Goal: Task Accomplishment & Management: Use online tool/utility

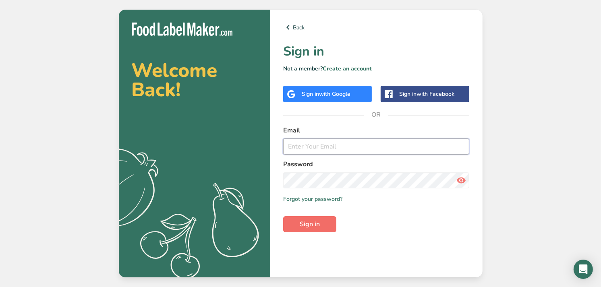
type input "K.fakih@hospitalityventuresco.com"
click at [311, 217] on button "Sign in" at bounding box center [309, 224] width 53 height 16
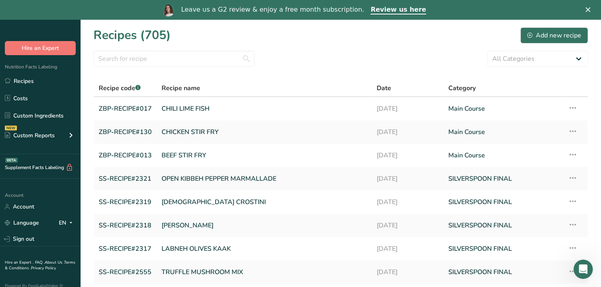
click at [591, 9] on icon "Close" at bounding box center [588, 9] width 5 height 5
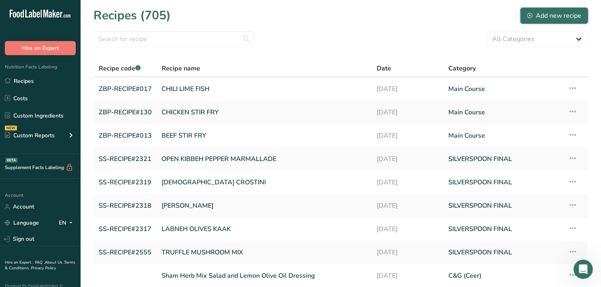
click at [560, 10] on button "Add new recipe" at bounding box center [554, 16] width 68 height 16
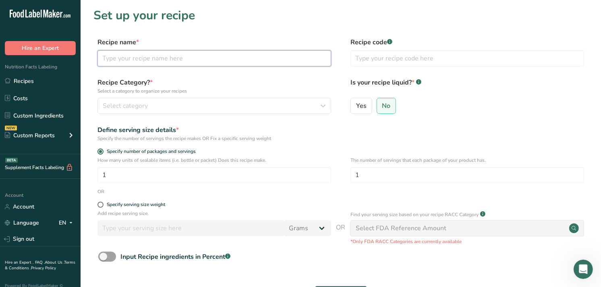
click at [176, 60] on input "text" at bounding box center [214, 58] width 234 height 16
paste input "HOCOLATE DATES ROSE PETAL DOME"
click at [104, 58] on input "HOCOLATE DATES ROSE PETAL DOME" at bounding box center [214, 58] width 234 height 16
type input "CHOCOLATE DATES ROSE PETAL DOME"
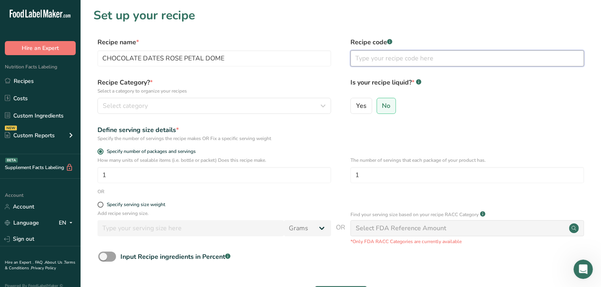
click at [371, 56] on input "text" at bounding box center [467, 58] width 234 height 16
paste input "SS-RECIPE#2311"
type input "SS-RECIPE#2311"
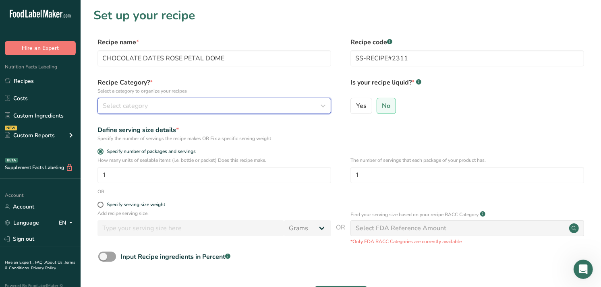
click at [299, 101] on div "Select category" at bounding box center [212, 106] width 218 height 10
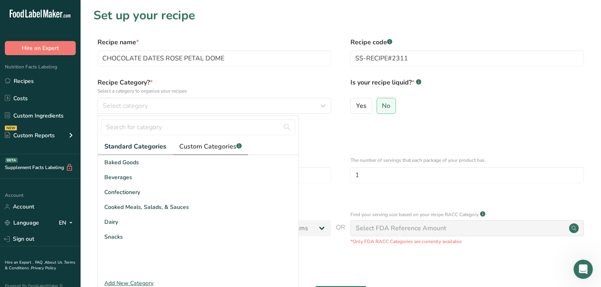
click at [199, 151] on span "Custom Categories .a-a{fill:#347362;}.b-a{fill:#fff;}" at bounding box center [210, 147] width 62 height 10
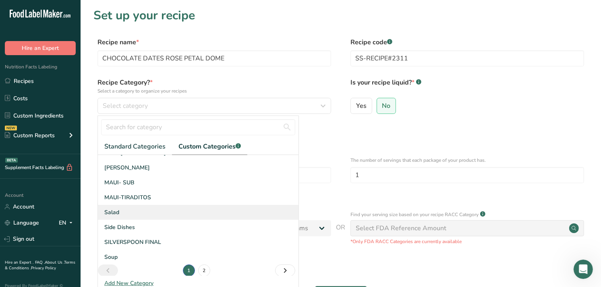
scroll to position [118, 0]
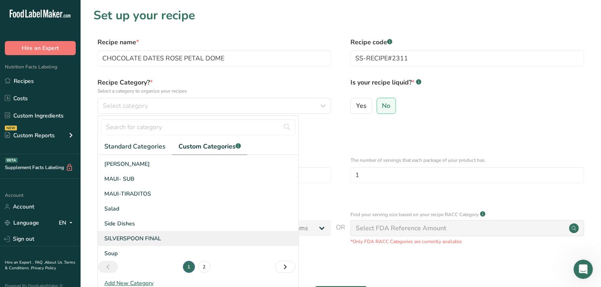
click at [164, 239] on div "SILVERSPOON FINAL" at bounding box center [198, 238] width 201 height 15
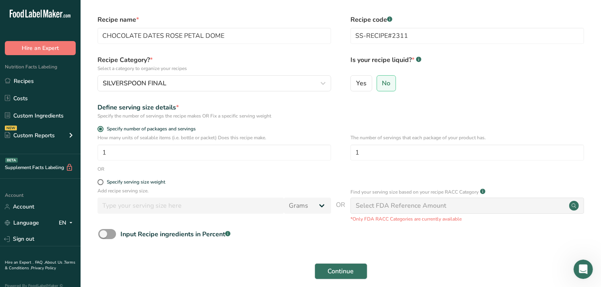
scroll to position [75, 0]
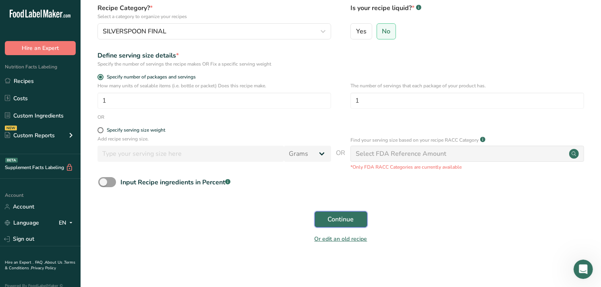
click at [338, 216] on span "Continue" at bounding box center [341, 220] width 26 height 10
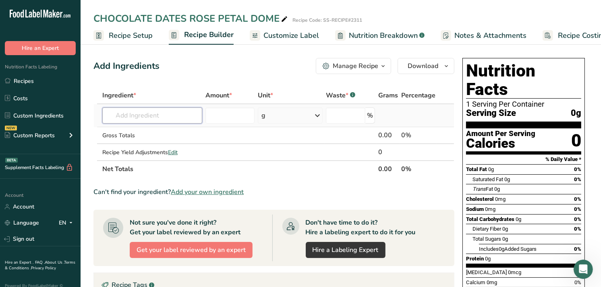
click at [152, 115] on input "text" at bounding box center [152, 116] width 100 height 16
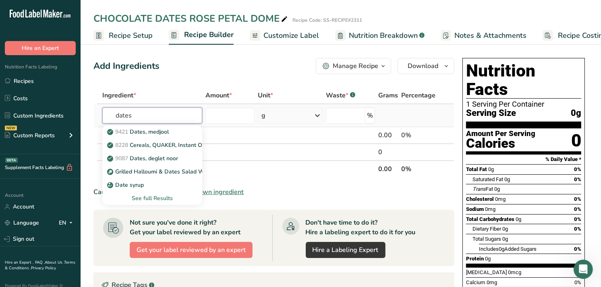
type input "dates"
click at [154, 199] on div "See full Results" at bounding box center [152, 198] width 87 height 8
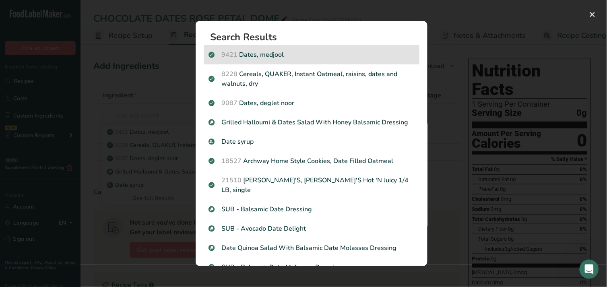
click at [301, 54] on p "9421 Dates, medjool" at bounding box center [312, 55] width 206 height 10
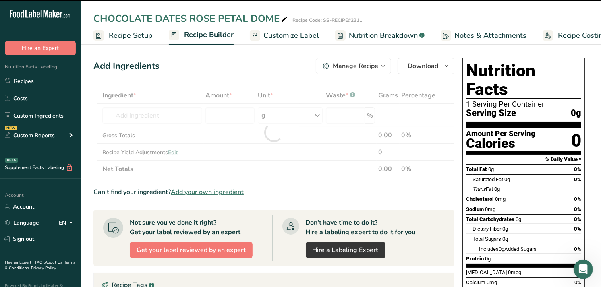
type input "0"
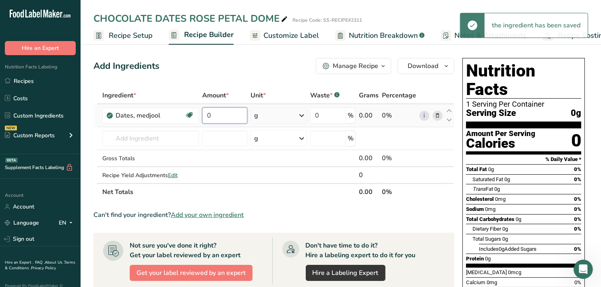
drag, startPoint x: 219, startPoint y: 117, endPoint x: 199, endPoint y: 115, distance: 19.8
click at [199, 115] on tr "Dates, medjool Dairy free Gluten free Vegan Vegetarian Soy free 0 g Portions 1 …" at bounding box center [274, 115] width 360 height 23
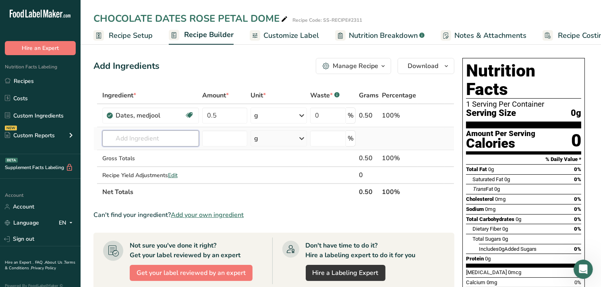
click at [178, 136] on div "Ingredient * Amount * Unit * Waste * .a-a{fill:#347362;}.b-a{fill:#fff;} Grams …" at bounding box center [273, 144] width 361 height 114
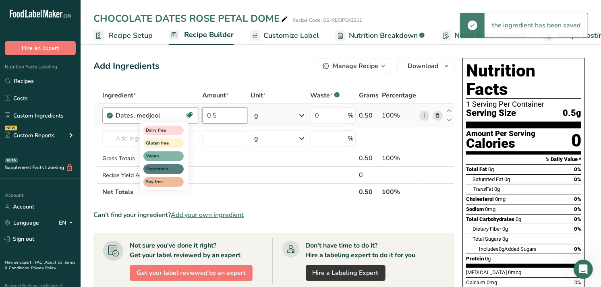
drag, startPoint x: 222, startPoint y: 111, endPoint x: 190, endPoint y: 112, distance: 31.8
click at [190, 112] on tr "Dates, medjool Dairy free Gluten free Vegan Vegetarian Soy free 0.5 g Portions …" at bounding box center [274, 115] width 360 height 23
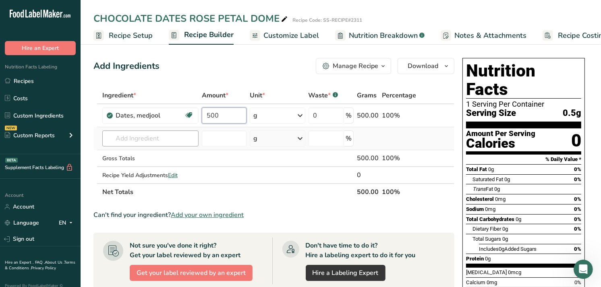
type input "500"
click at [131, 131] on div "Ingredient * Amount * Unit * Waste * .a-a{fill:#347362;}.b-a{fill:#fff;} Grams …" at bounding box center [273, 144] width 361 height 114
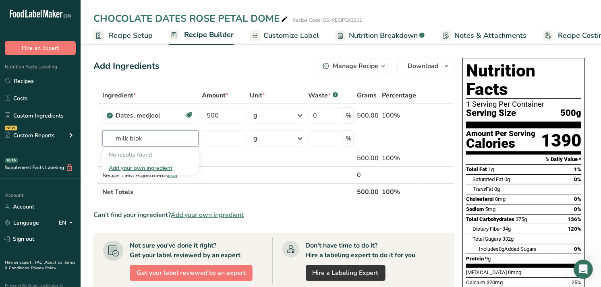
type input "milk blok"
type input "milk block ch"
click at [188, 152] on p "16256 SILK Black Cherry soy yogurt" at bounding box center [158, 155] width 99 height 8
type input "SILK Black Cherry soy yogurt"
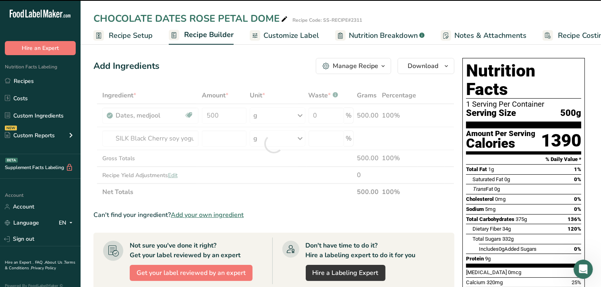
type input "0"
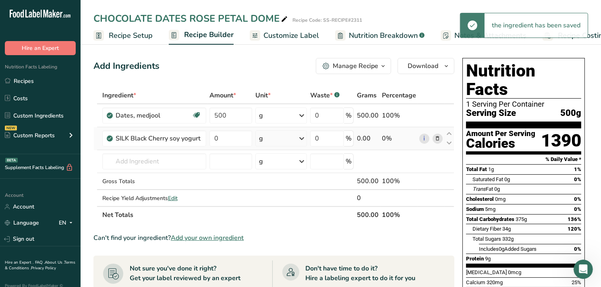
click at [437, 137] on icon at bounding box center [438, 139] width 6 height 8
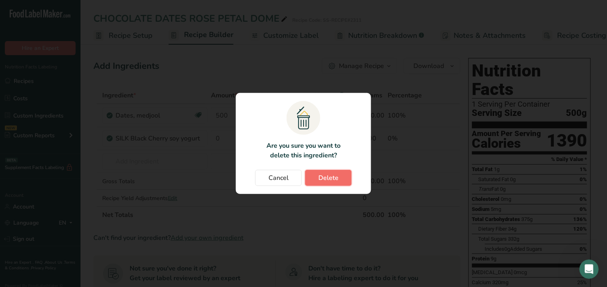
click at [333, 178] on span "Delete" at bounding box center [329, 178] width 20 height 10
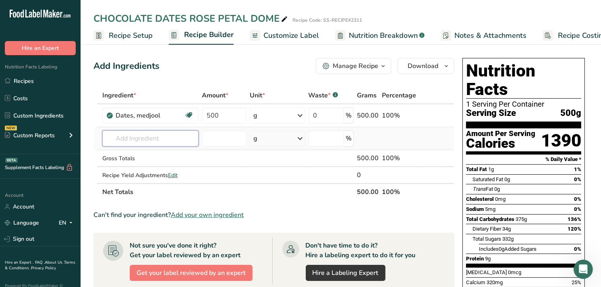
click at [150, 140] on input "text" at bounding box center [150, 139] width 96 height 16
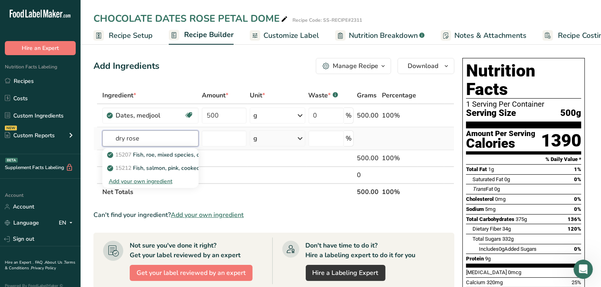
click at [134, 136] on input "dry rose" at bounding box center [150, 139] width 96 height 16
click at [134, 135] on input "dry rose" at bounding box center [150, 139] width 96 height 16
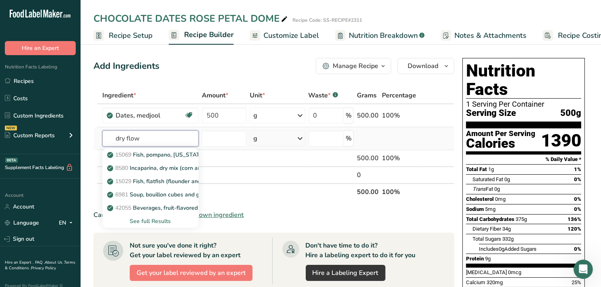
type input "dry flow"
click at [159, 218] on div "See full Results" at bounding box center [150, 221] width 83 height 8
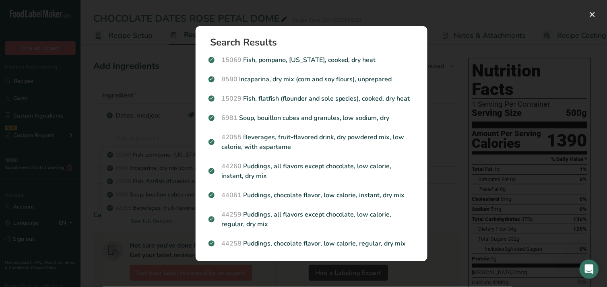
click at [152, 125] on div "Search results modal" at bounding box center [303, 143] width 607 height 287
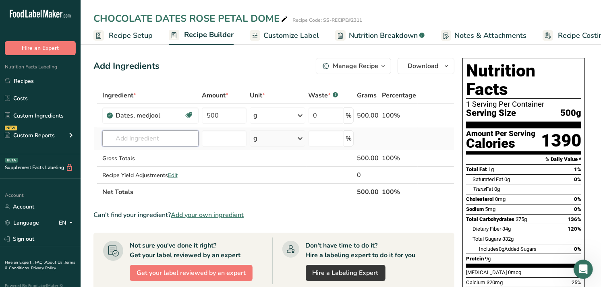
click at [131, 134] on input "text" at bounding box center [150, 139] width 96 height 16
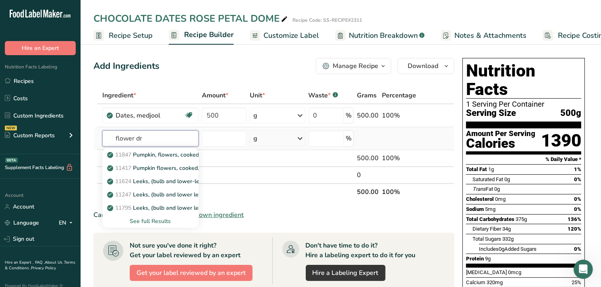
type input "flower dr"
click at [163, 220] on div "See full Results" at bounding box center [150, 221] width 83 height 8
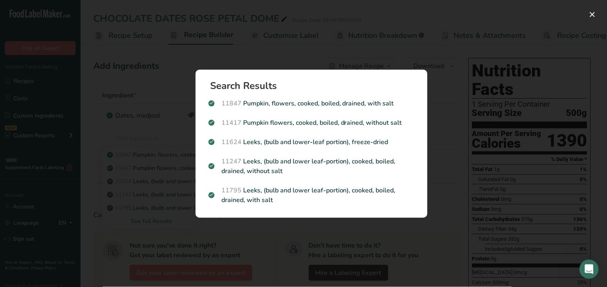
click at [298, 240] on div "Search results modal" at bounding box center [303, 143] width 607 height 287
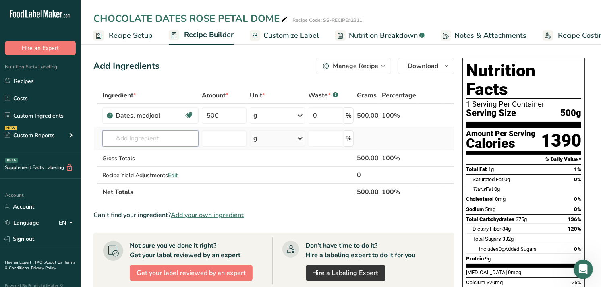
click at [130, 144] on input "text" at bounding box center [150, 139] width 96 height 16
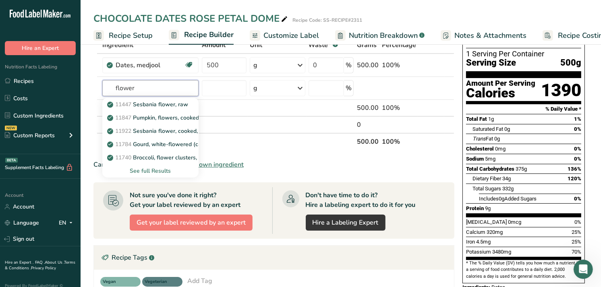
scroll to position [45, 0]
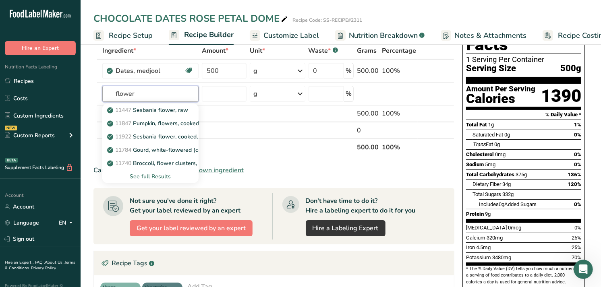
type input "flower"
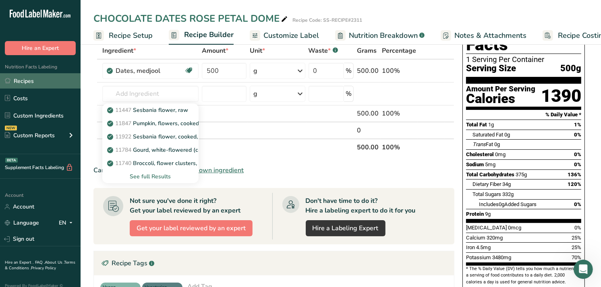
click at [67, 76] on link "Recipes" at bounding box center [40, 80] width 81 height 15
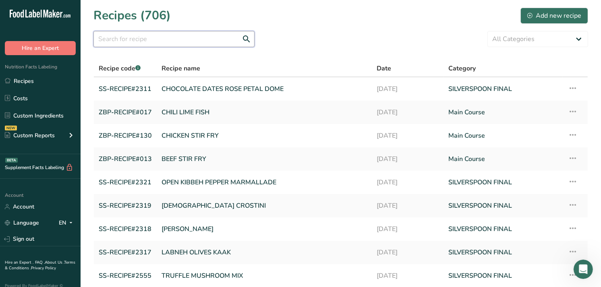
click at [170, 35] on input "text" at bounding box center [173, 39] width 161 height 16
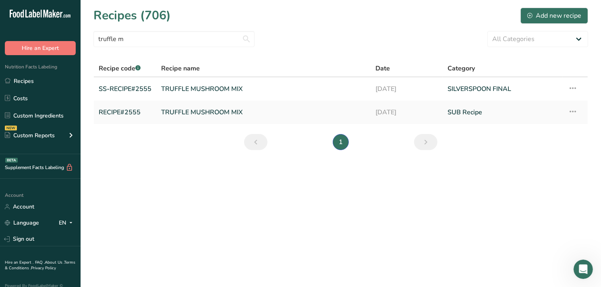
click at [110, 27] on section "Recipes (706) Add new recipe truffle m All Categories Appetizers Baked Goods Be…" at bounding box center [341, 81] width 520 height 163
click at [111, 38] on input "truffle m" at bounding box center [173, 39] width 161 height 16
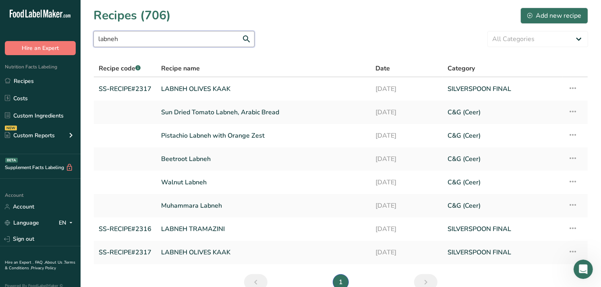
click at [110, 35] on input "labneh" at bounding box center [173, 39] width 161 height 16
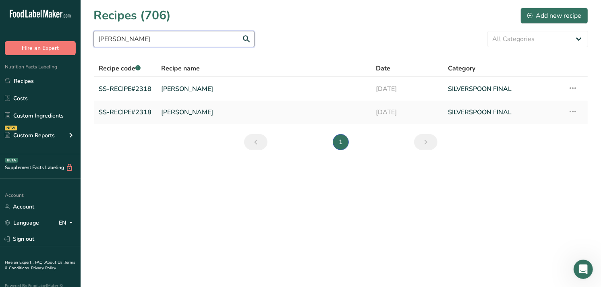
click at [117, 36] on input "kaak fa" at bounding box center [173, 39] width 161 height 16
click at [108, 36] on input "2319" at bounding box center [173, 39] width 161 height 16
click at [109, 35] on input "2319" at bounding box center [173, 39] width 161 height 16
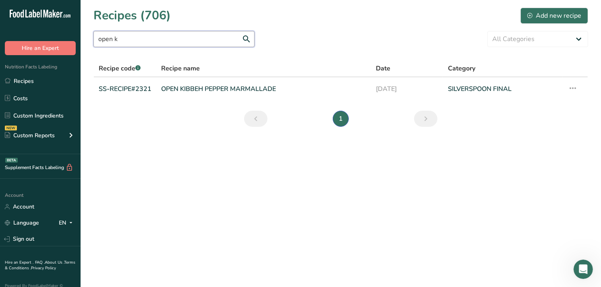
drag, startPoint x: 124, startPoint y: 38, endPoint x: 88, endPoint y: 35, distance: 36.3
click at [88, 35] on section "Recipes (706) Add new recipe open k All Categories Appetizers Baked Goods Bever…" at bounding box center [341, 70] width 520 height 140
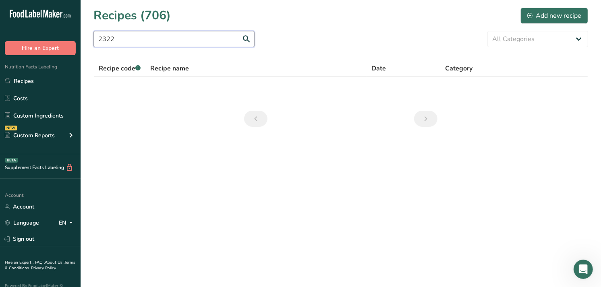
click at [109, 34] on input "2322" at bounding box center [173, 39] width 161 height 16
type input "open k"
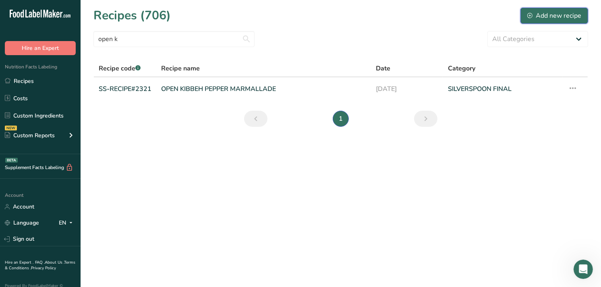
click at [543, 8] on button "Add new recipe" at bounding box center [554, 16] width 68 height 16
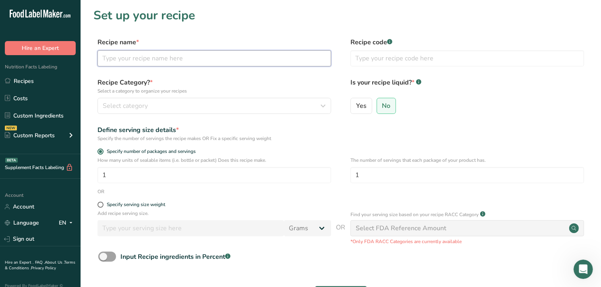
click at [146, 56] on input "text" at bounding box center [214, 58] width 234 height 16
paste input "OPEN KIBBEH HOMMOS PESTO"
type input "OPEN KIBBEH HOMMOS PESTO"
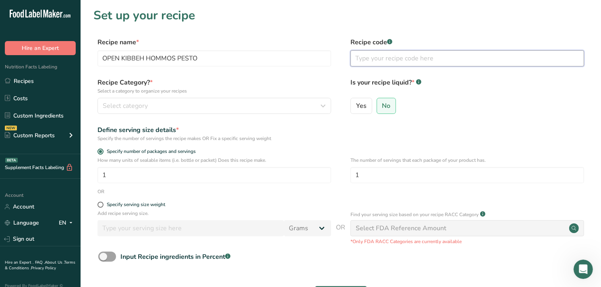
click at [368, 56] on input "text" at bounding box center [467, 58] width 234 height 16
paste input "SS-RECIPE#2322"
type input "SS-RECIPE#2322"
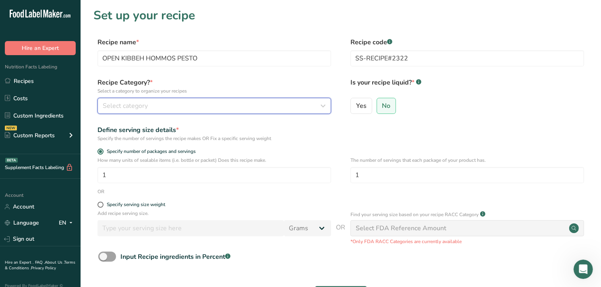
click at [228, 107] on div "Select category" at bounding box center [212, 106] width 218 height 10
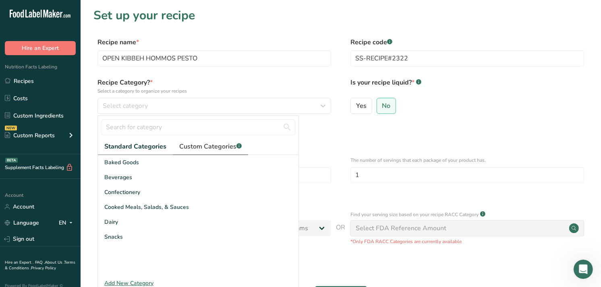
click at [187, 151] on span "Custom Categories .a-a{fill:#347362;}.b-a{fill:#fff;}" at bounding box center [210, 147] width 62 height 10
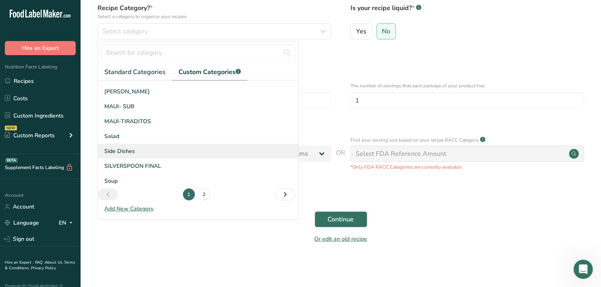
scroll to position [118, 0]
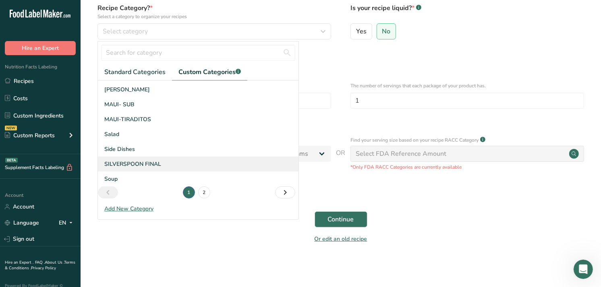
click at [153, 158] on div "SILVERSPOON FINAL" at bounding box center [198, 164] width 201 height 15
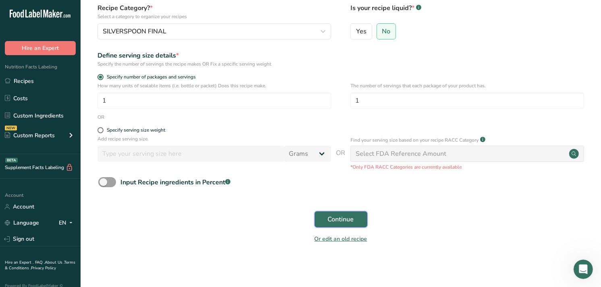
click at [348, 220] on span "Continue" at bounding box center [341, 220] width 26 height 10
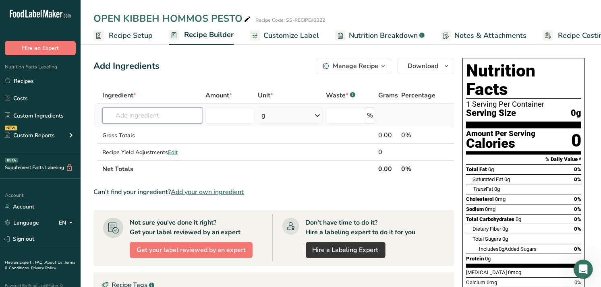
click at [166, 118] on input "text" at bounding box center [152, 116] width 100 height 16
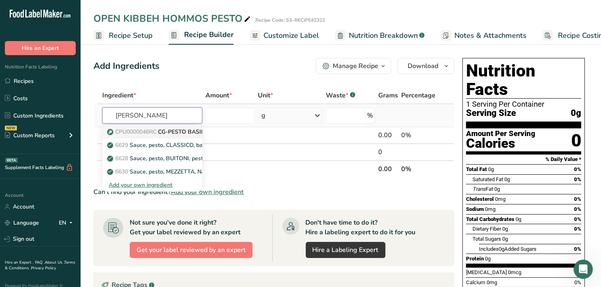
type input "pesti basil"
click at [170, 131] on p "CPU0000046RC CG-PESTO BASIL SAUCE" at bounding box center [167, 132] width 116 height 8
type input "CG-PESTO BASIL SAUCE"
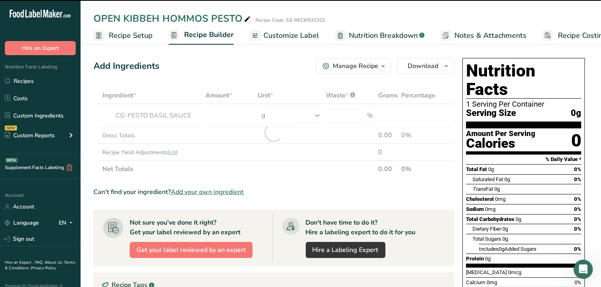
type input "0"
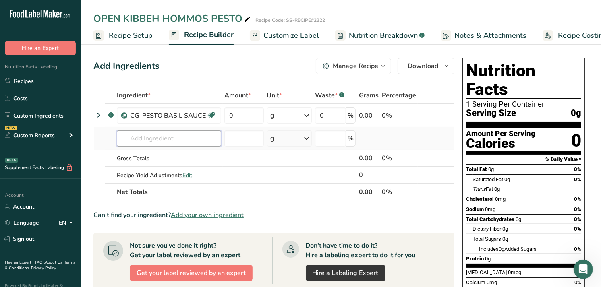
click at [138, 140] on input "text" at bounding box center [169, 139] width 104 height 16
type input "kibbeh op"
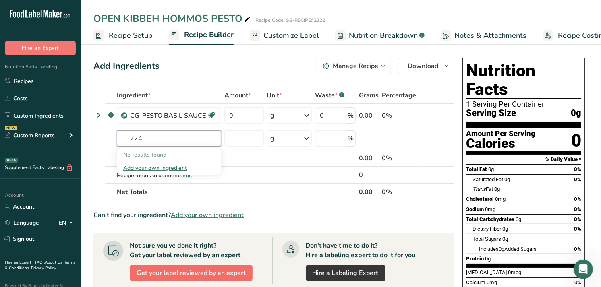
type input "724"
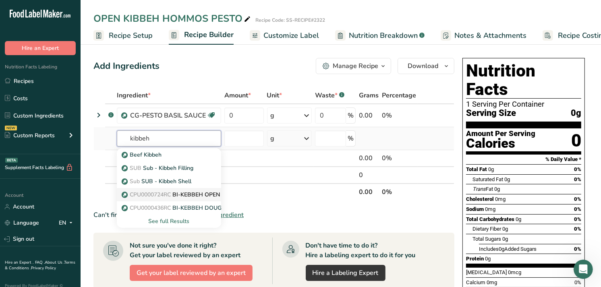
type input "kibbeh"
click at [184, 192] on p "CPU0000724RC BI-KEBBEH OPEN SPECIAL (SUB) (PCS)" at bounding box center [200, 195] width 155 height 8
type input "BI-KEBBEH OPEN SPECIAL (SUB) (PCS)"
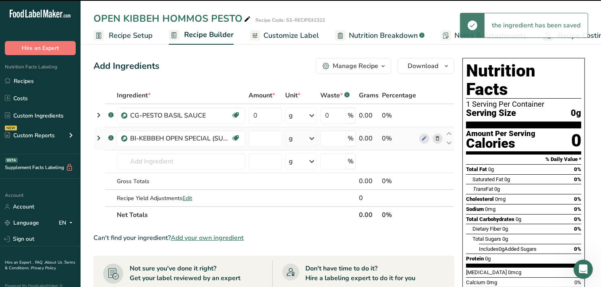
type input "0"
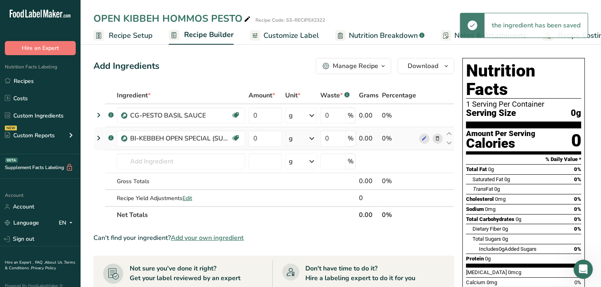
click at [310, 142] on icon at bounding box center [312, 138] width 10 height 15
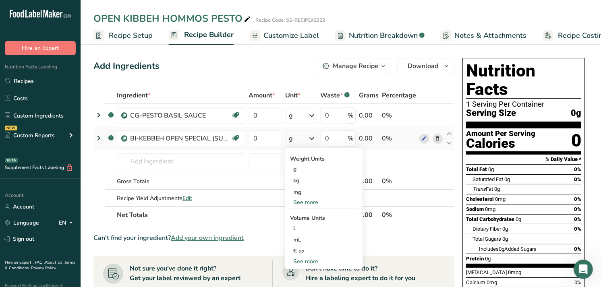
click at [304, 263] on div "See more" at bounding box center [324, 261] width 68 height 8
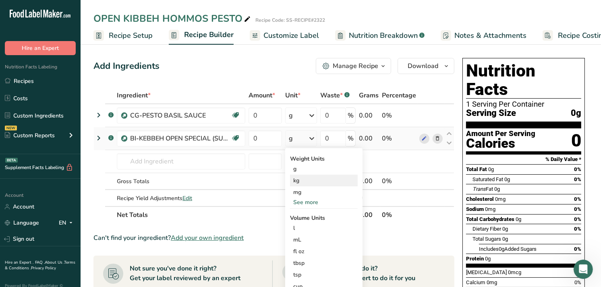
click at [309, 183] on div "kg" at bounding box center [324, 181] width 68 height 12
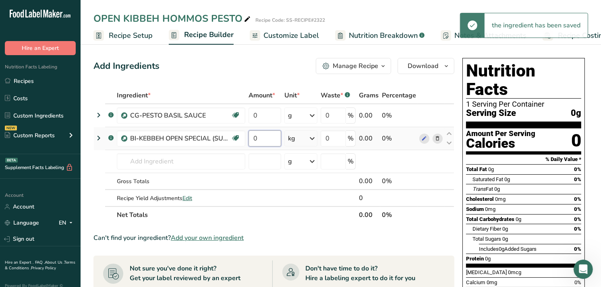
drag, startPoint x: 260, startPoint y: 136, endPoint x: 255, endPoint y: 136, distance: 5.2
click at [255, 136] on input "0" at bounding box center [265, 139] width 33 height 16
type input "1"
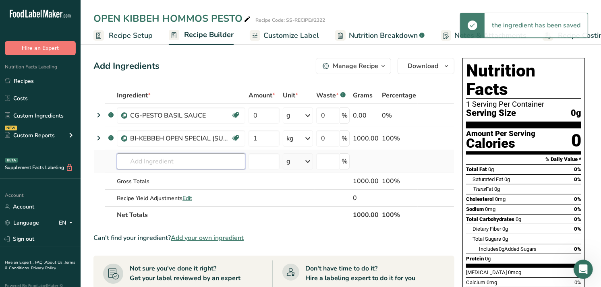
click at [234, 158] on div "Ingredient * Amount * Unit * Waste * .a-a{fill:#347362;}.b-a{fill:#fff;} Grams …" at bounding box center [273, 155] width 361 height 137
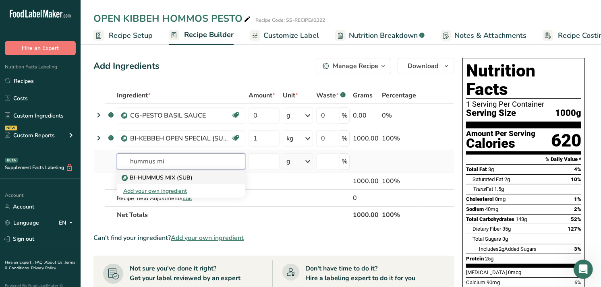
type input "hummus mi"
click at [178, 180] on p "BI-HUMMUS MIX (SUB)" at bounding box center [157, 178] width 69 height 8
type input "BI-HUMMUS MIX (SUB)"
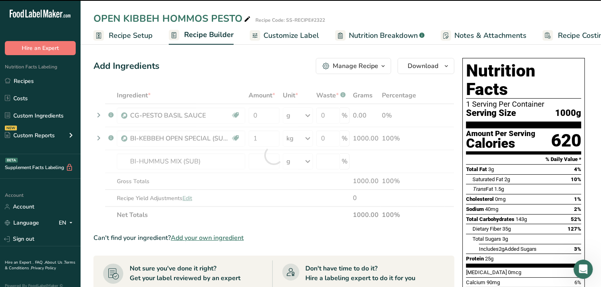
type input "0"
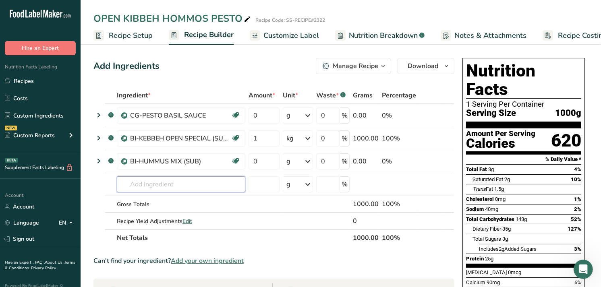
click at [162, 177] on input "text" at bounding box center [181, 184] width 128 height 16
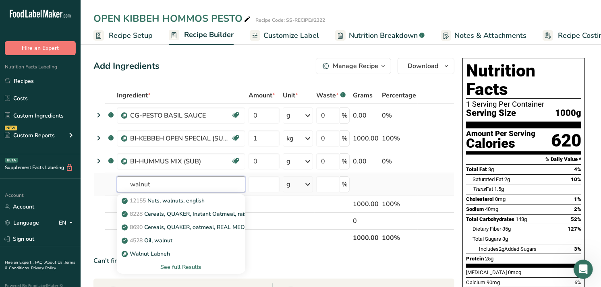
type input "walnut"
click at [187, 264] on div "See full Results" at bounding box center [181, 267] width 116 height 8
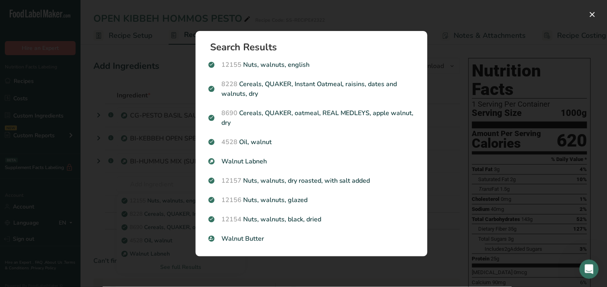
drag, startPoint x: 323, startPoint y: 219, endPoint x: 319, endPoint y: 228, distance: 10.5
click at [323, 219] on p "12154 Nuts, walnuts, black, dried" at bounding box center [312, 220] width 206 height 10
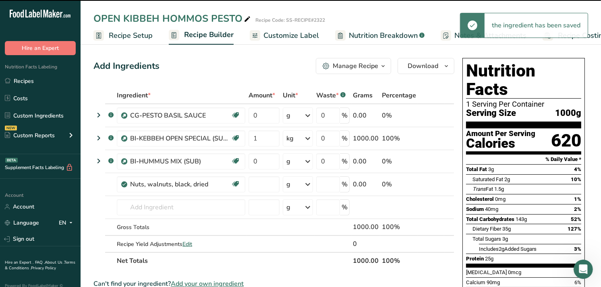
type input "0"
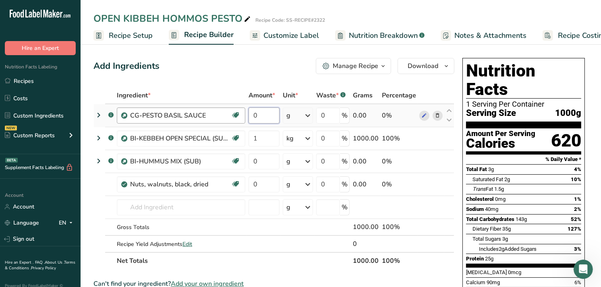
drag, startPoint x: 261, startPoint y: 115, endPoint x: 244, endPoint y: 112, distance: 16.9
click at [244, 112] on tr ".a-a{fill:#347362;}.b-a{fill:#fff;} CG-PESTO BASIL SAUCE Source of Antioxidants…" at bounding box center [274, 115] width 360 height 23
type input "5"
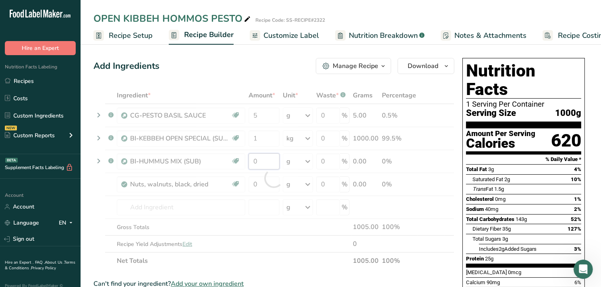
drag, startPoint x: 258, startPoint y: 160, endPoint x: 247, endPoint y: 161, distance: 10.9
click at [247, 161] on div "Ingredient * Amount * Unit * Waste * .a-a{fill:#347362;}.b-a{fill:#fff;} Grams …" at bounding box center [273, 178] width 361 height 182
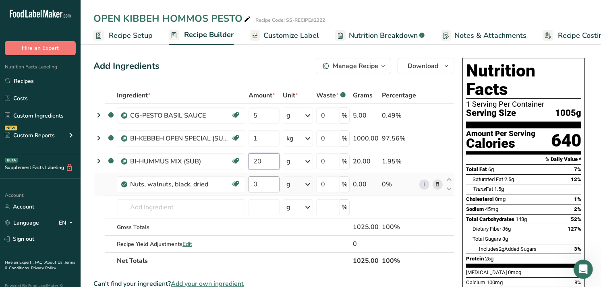
type input "20"
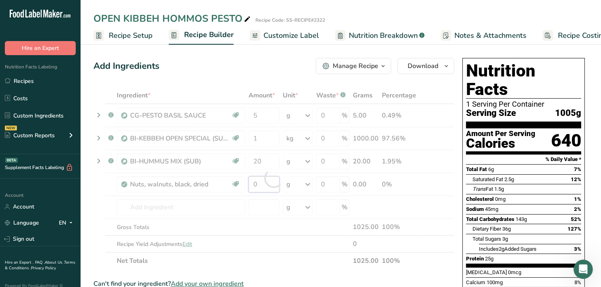
drag, startPoint x: 257, startPoint y: 183, endPoint x: 245, endPoint y: 186, distance: 12.4
click at [247, 183] on div "Ingredient * Amount * Unit * Waste * .a-a{fill:#347362;}.b-a{fill:#fff;} Grams …" at bounding box center [273, 178] width 361 height 182
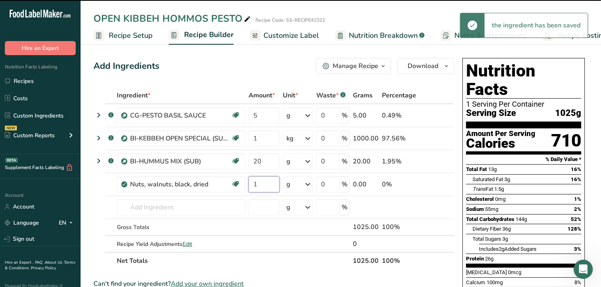
type input "1"
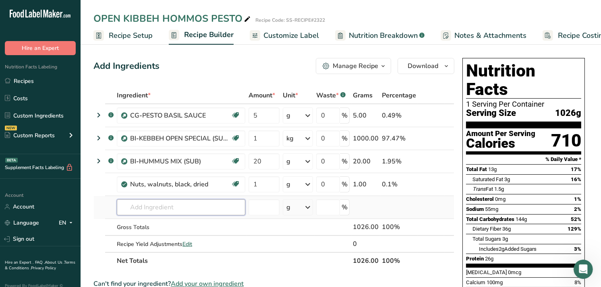
click at [139, 200] on input "text" at bounding box center [181, 207] width 128 height 16
type input "edible fl"
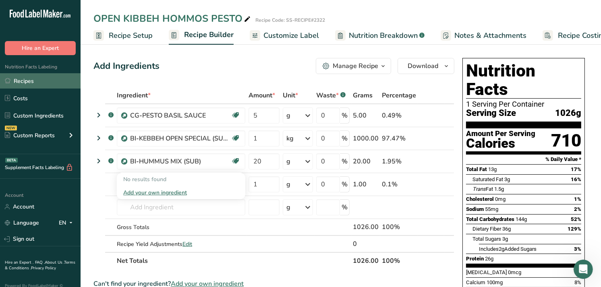
click at [49, 85] on link "Recipes" at bounding box center [40, 80] width 81 height 15
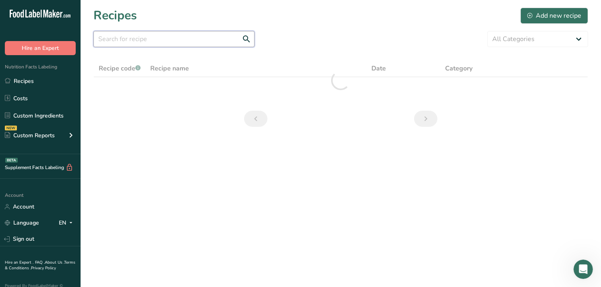
click at [124, 44] on input "text" at bounding box center [173, 39] width 161 height 16
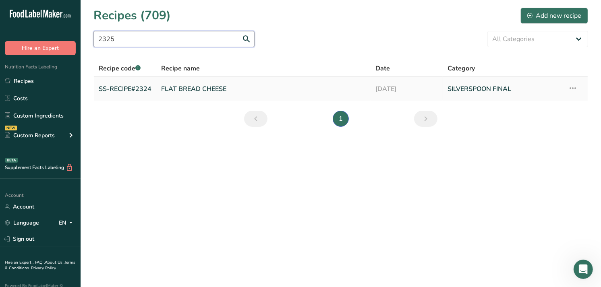
type input "2325"
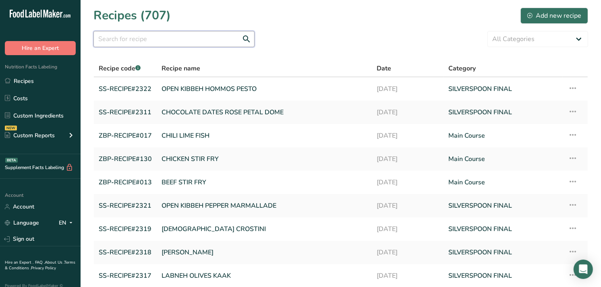
click at [188, 35] on input "text" at bounding box center [173, 39] width 161 height 16
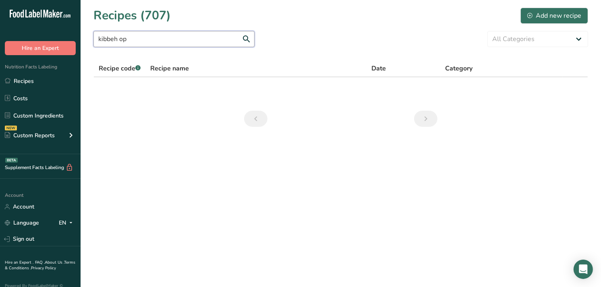
click at [131, 40] on input "kibbeh op" at bounding box center [173, 39] width 161 height 16
type input "open s"
click at [132, 39] on input "open s" at bounding box center [173, 39] width 161 height 16
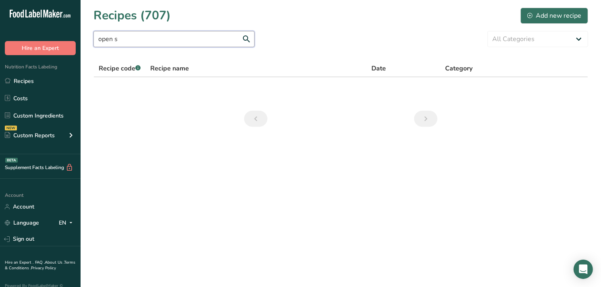
click at [132, 39] on input "open s" at bounding box center [173, 39] width 161 height 16
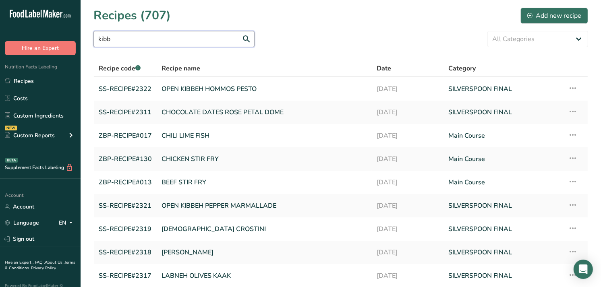
type input "kibb"
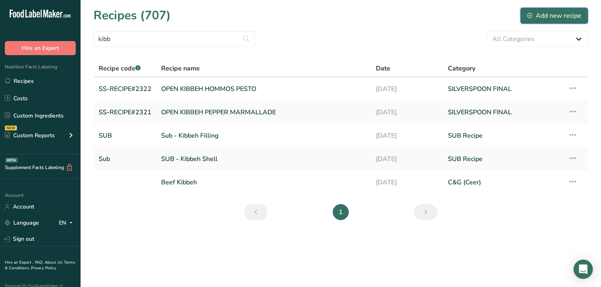
click at [541, 12] on div "Add new recipe" at bounding box center [554, 16] width 54 height 10
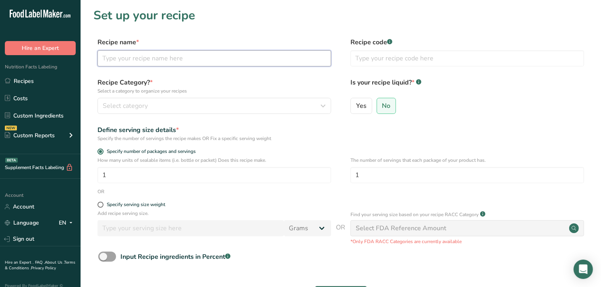
click at [281, 60] on input "text" at bounding box center [214, 58] width 234 height 16
paste input "CPU0000436RC"
type input "CPU0000436RC"
drag, startPoint x: 240, startPoint y: 60, endPoint x: 60, endPoint y: 58, distance: 180.9
click at [60, 58] on div ".a-20{fill:#fff;} Hire an Expert Nutrition Facts Labeling Recipes Costs Custom …" at bounding box center [300, 181] width 601 height 362
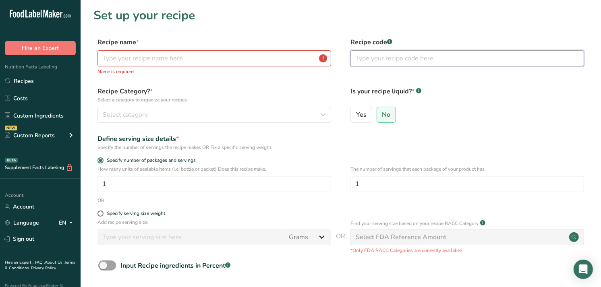
click at [376, 51] on input "text" at bounding box center [467, 58] width 234 height 16
paste input "CPU0000436RC"
type input "CPU0000436RC"
click at [249, 51] on input "text" at bounding box center [214, 58] width 234 height 16
paste input "BI-KEBBEH DOUGH"
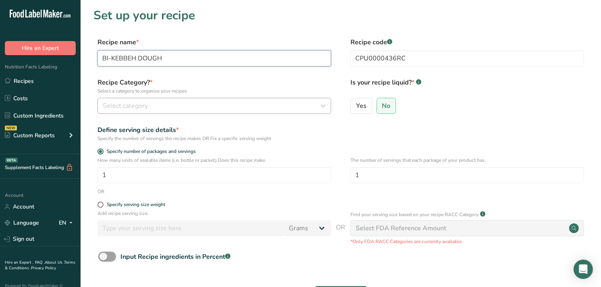
type input "BI-KEBBEH DOUGH"
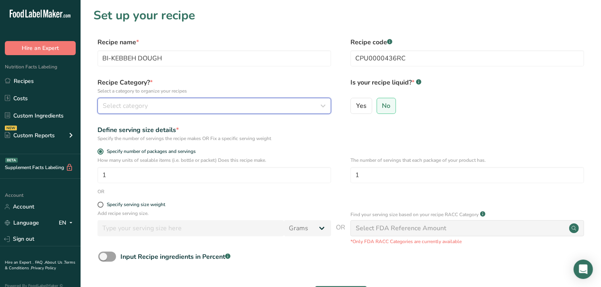
click at [160, 106] on div "Select category" at bounding box center [212, 106] width 218 height 10
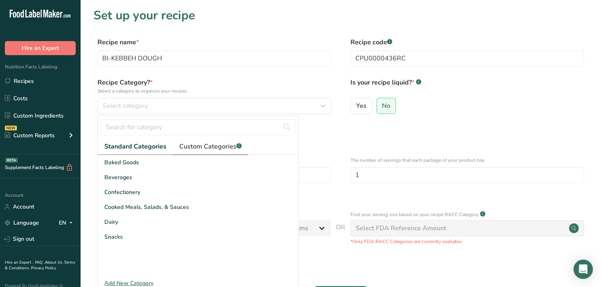
click at [216, 150] on span "Custom Categories .a-a{fill:#347362;}.b-a{fill:#fff;}" at bounding box center [210, 147] width 62 height 10
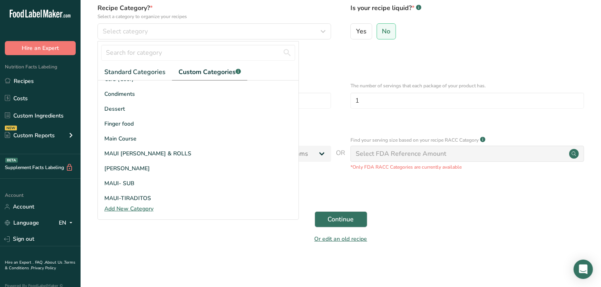
scroll to position [118, 0]
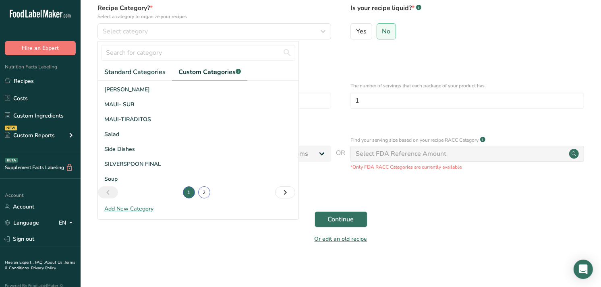
click at [202, 194] on link "2" at bounding box center [204, 192] width 12 height 12
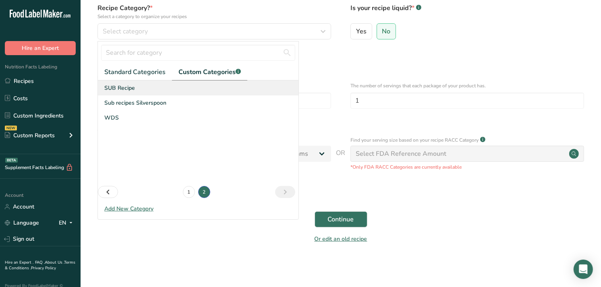
click at [151, 89] on div "SUB Recipe" at bounding box center [198, 88] width 201 height 15
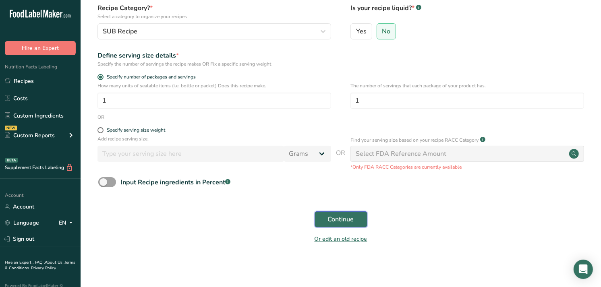
click at [338, 220] on span "Continue" at bounding box center [341, 220] width 26 height 10
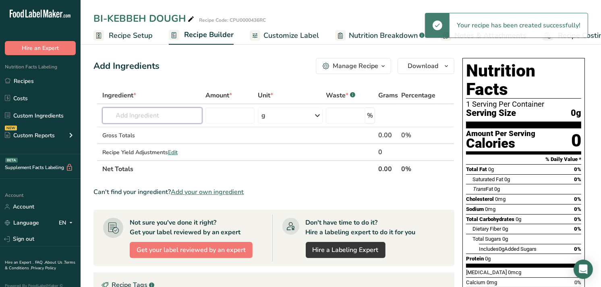
drag, startPoint x: 172, startPoint y: 120, endPoint x: 216, endPoint y: 176, distance: 71.1
click at [172, 119] on input "text" at bounding box center [152, 116] width 100 height 16
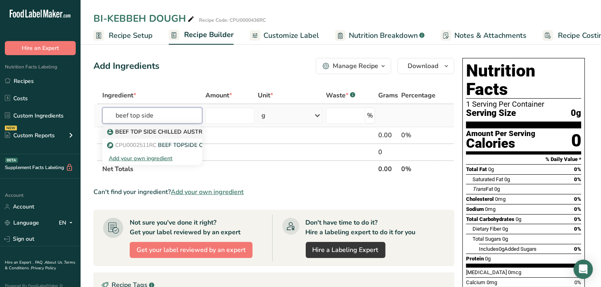
type input "beef top side"
click at [149, 133] on p "BEEF TOP SIDE CHILLED AUSTRALIAN" at bounding box center [164, 132] width 110 height 8
type input "BEEF TOP SIDE CHILLED AUSTRALIAN"
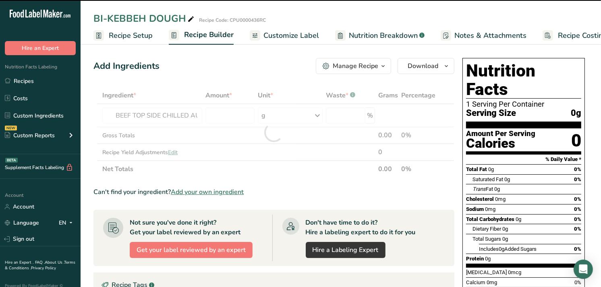
type input "0"
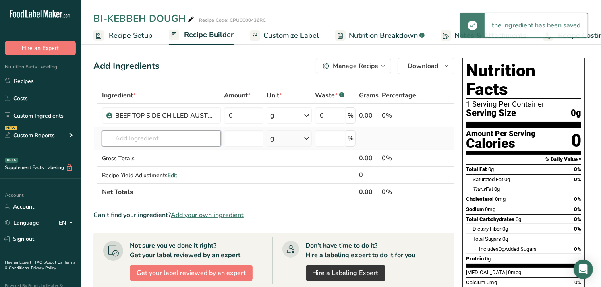
click at [170, 141] on input "text" at bounding box center [161, 139] width 119 height 16
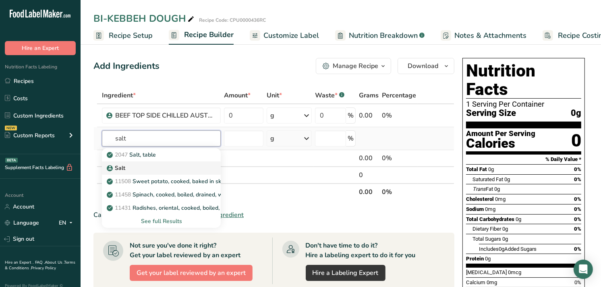
type input "salt"
click at [158, 166] on div "Salt" at bounding box center [154, 168] width 93 height 8
type input "Salt"
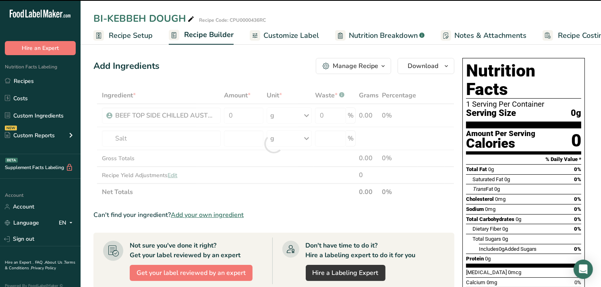
type input "0"
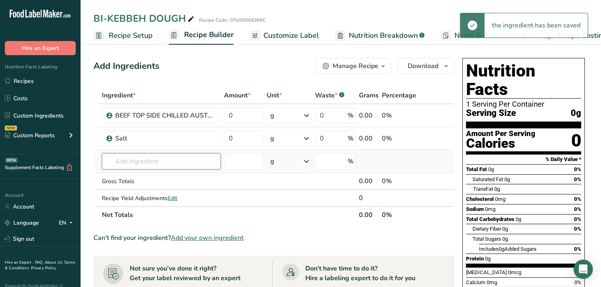
click at [139, 163] on input "text" at bounding box center [161, 161] width 119 height 16
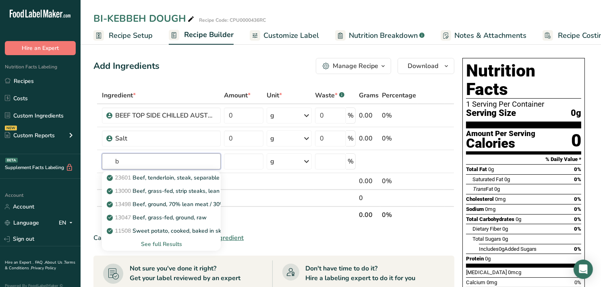
type input "b"
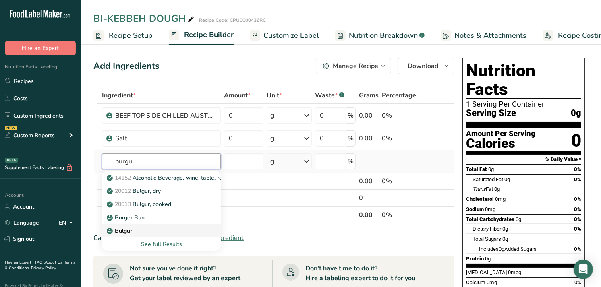
type input "burgu"
click at [170, 228] on div "Bulgur" at bounding box center [154, 231] width 93 height 8
type input "Bulgur"
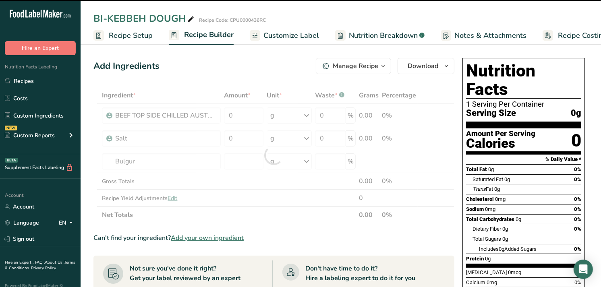
type input "0"
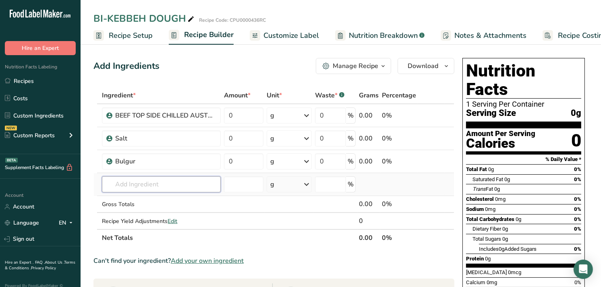
click at [146, 183] on input "text" at bounding box center [161, 184] width 119 height 16
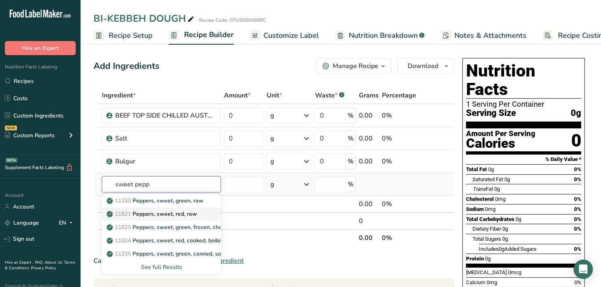
type input "sweet pepp"
click at [207, 210] on link "11821 Peppers, sweet, red, raw" at bounding box center [161, 213] width 119 height 13
type input "Peppers, sweet, red, raw"
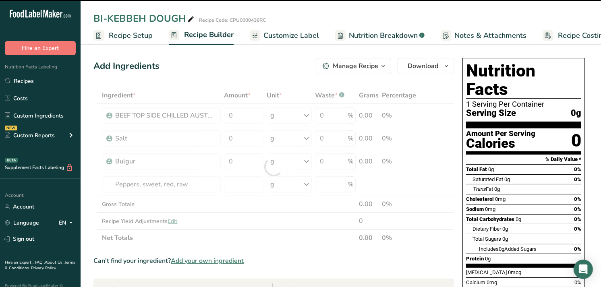
type input "0"
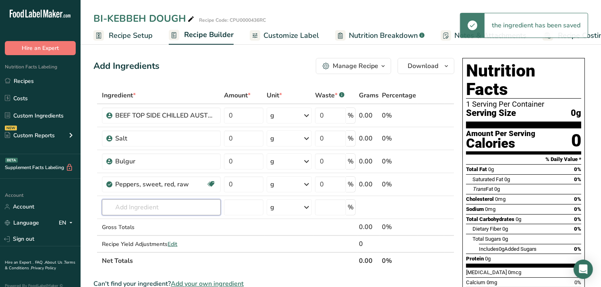
click at [151, 202] on input "text" at bounding box center [161, 207] width 119 height 16
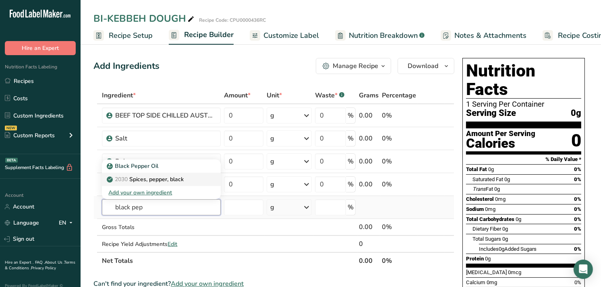
type input "black pep"
click at [164, 182] on p "2030 Spices, pepper, black" at bounding box center [145, 179] width 75 height 8
type input "Spices, pepper, black"
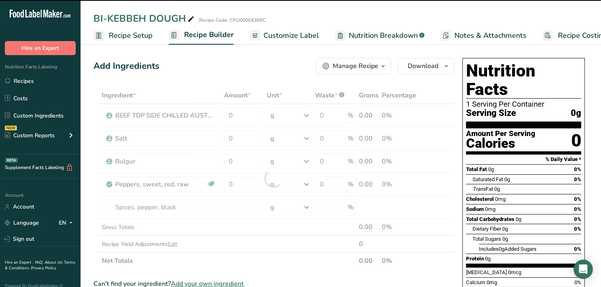
type input "0"
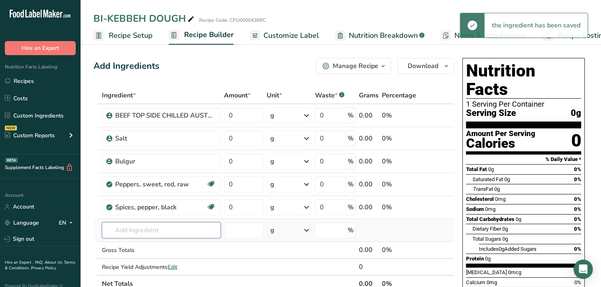
click at [156, 231] on input "text" at bounding box center [161, 230] width 119 height 16
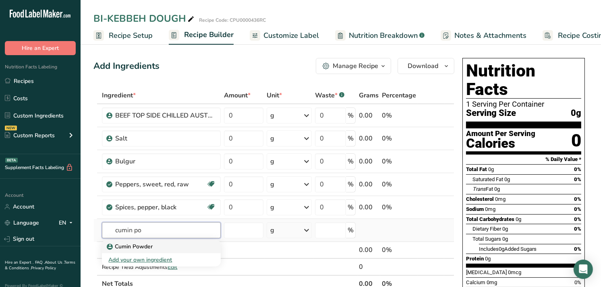
type input "cumin po"
click at [144, 244] on p "Cumin Powder" at bounding box center [130, 246] width 44 height 8
type input "Cumin Powder"
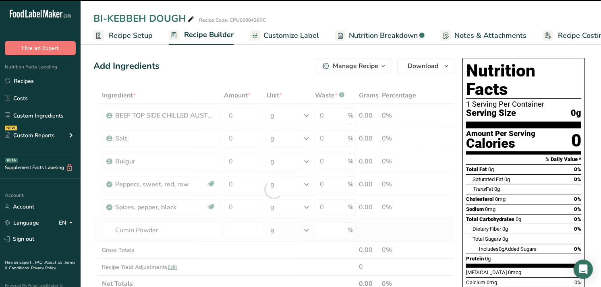
type input "0"
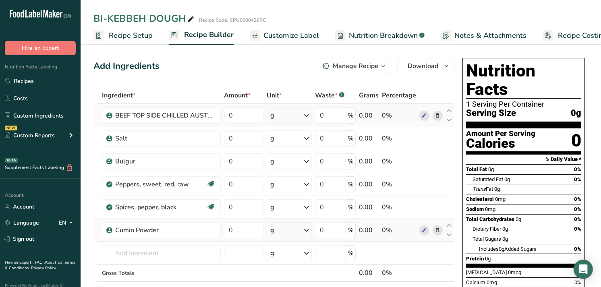
click at [288, 116] on div "g" at bounding box center [289, 116] width 45 height 16
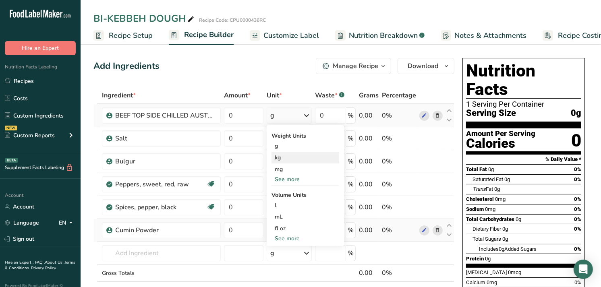
click at [288, 155] on div "kg" at bounding box center [305, 158] width 68 height 12
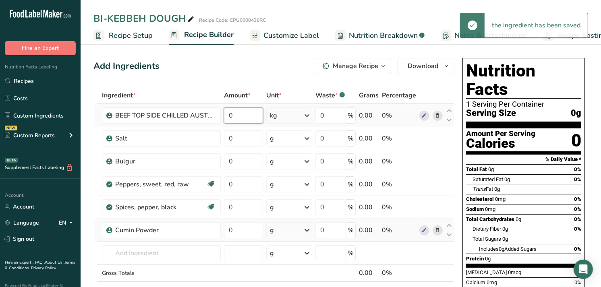
drag, startPoint x: 236, startPoint y: 117, endPoint x: 225, endPoint y: 116, distance: 11.7
click at [225, 116] on input "0" at bounding box center [243, 116] width 39 height 16
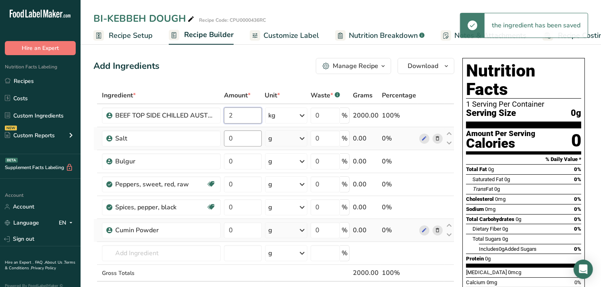
type input "2"
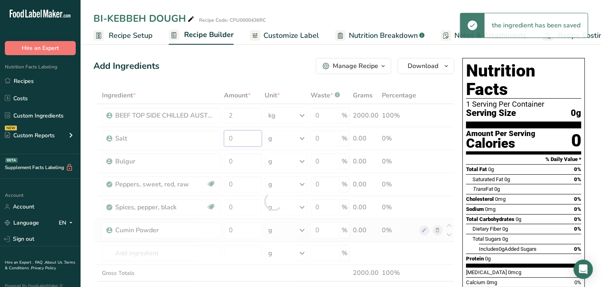
drag, startPoint x: 236, startPoint y: 137, endPoint x: 236, endPoint y: 150, distance: 12.9
click at [236, 136] on div "Ingredient * Amount * Unit * Waste * .a-a{fill:#347362;}.b-a{fill:#fff;} Grams …" at bounding box center [273, 201] width 361 height 228
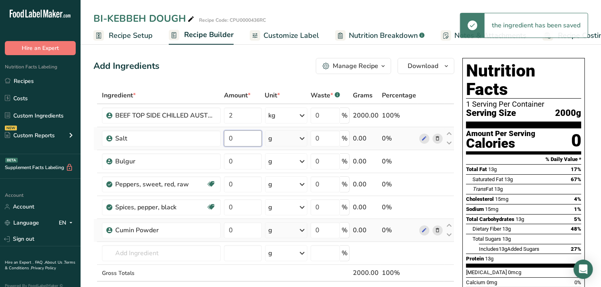
drag, startPoint x: 228, startPoint y: 139, endPoint x: 221, endPoint y: 139, distance: 6.8
click at [221, 139] on tr "Salt 0 g Weight Units g kg mg See more Volume Units l Volume units require a de…" at bounding box center [274, 138] width 360 height 23
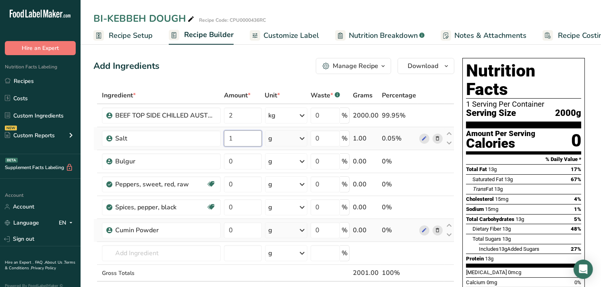
drag, startPoint x: 229, startPoint y: 137, endPoint x: 223, endPoint y: 137, distance: 6.0
click at [223, 137] on td "1" at bounding box center [242, 138] width 41 height 23
type input "100"
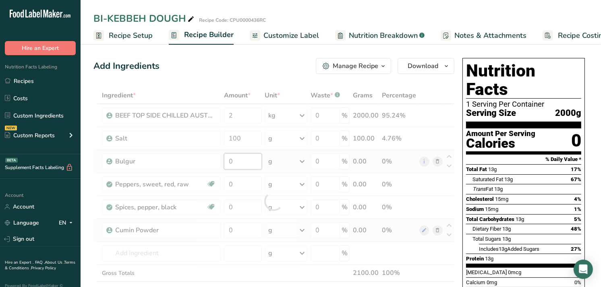
click at [243, 162] on div "Ingredient * Amount * Unit * Waste * .a-a{fill:#347362;}.b-a{fill:#fff;} Grams …" at bounding box center [273, 201] width 361 height 228
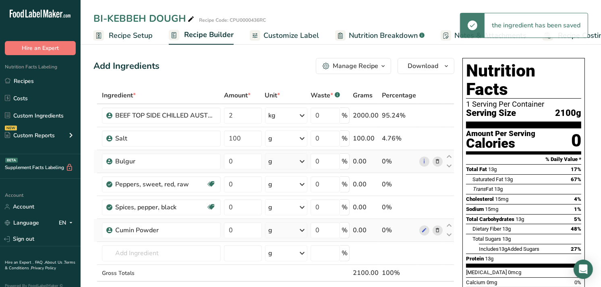
click at [287, 161] on div "Ingredient * Amount * Unit * Waste * .a-a{fill:#347362;}.b-a{fill:#fff;} Grams …" at bounding box center [273, 201] width 361 height 228
click at [303, 161] on icon at bounding box center [302, 161] width 10 height 15
click at [288, 224] on div "kg" at bounding box center [304, 228] width 68 height 12
drag, startPoint x: 229, startPoint y: 162, endPoint x: 223, endPoint y: 163, distance: 6.1
click at [223, 163] on td "0" at bounding box center [242, 161] width 41 height 23
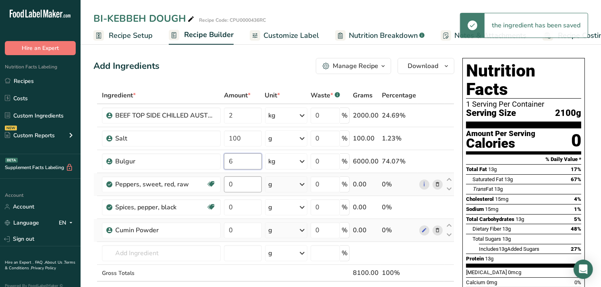
type input "6"
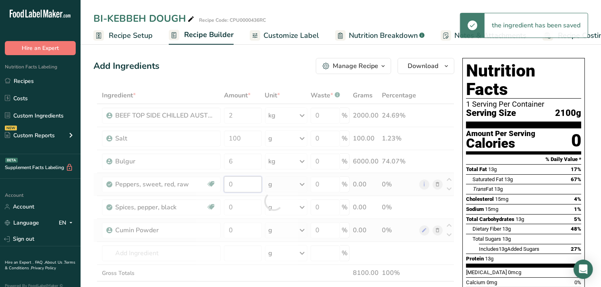
click at [235, 186] on div "Ingredient * Amount * Unit * Waste * .a-a{fill:#347362;}.b-a{fill:#fff;} Grams …" at bounding box center [273, 201] width 361 height 228
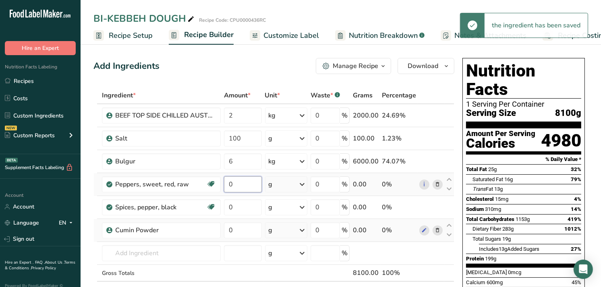
drag, startPoint x: 232, startPoint y: 182, endPoint x: 223, endPoint y: 182, distance: 9.3
click at [223, 182] on td "0" at bounding box center [242, 184] width 41 height 23
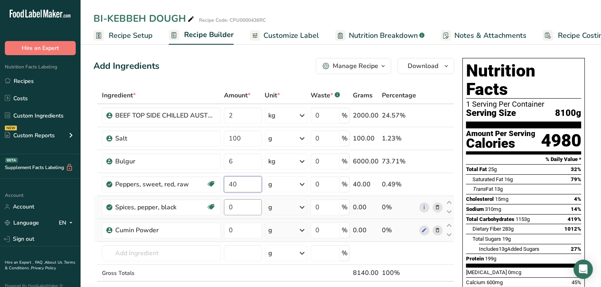
type input "40"
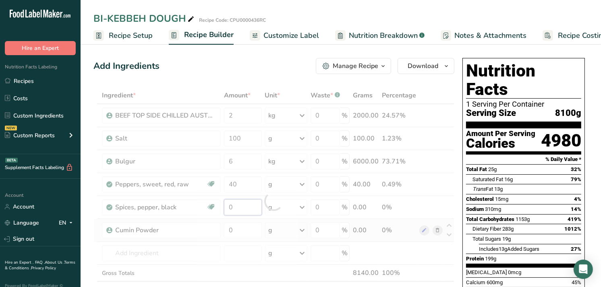
drag, startPoint x: 238, startPoint y: 213, endPoint x: 227, endPoint y: 208, distance: 12.5
click at [227, 208] on div "Ingredient * Amount * Unit * Waste * .a-a{fill:#347362;}.b-a{fill:#fff;} Grams …" at bounding box center [273, 201] width 361 height 228
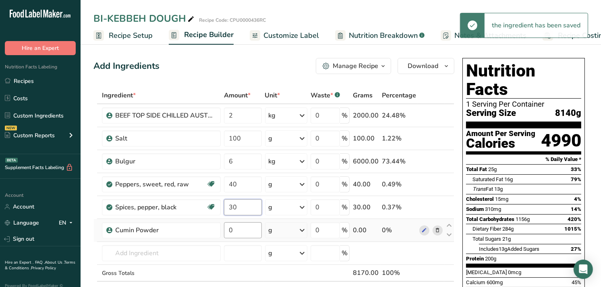
type input "30"
click at [226, 227] on div "Ingredient * Amount * Unit * Waste * .a-a{fill:#347362;}.b-a{fill:#fff;} Grams …" at bounding box center [273, 201] width 361 height 228
type input "60"
click at [383, 63] on icon "button" at bounding box center [383, 66] width 6 height 10
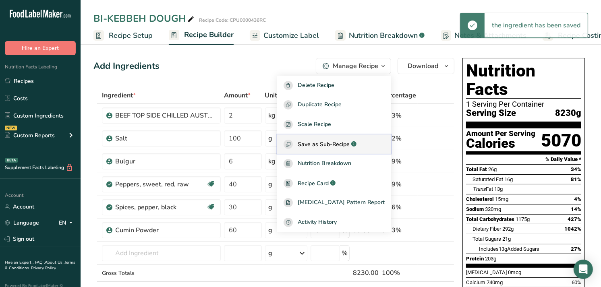
click at [346, 140] on span "Save as Sub-Recipe" at bounding box center [324, 144] width 52 height 8
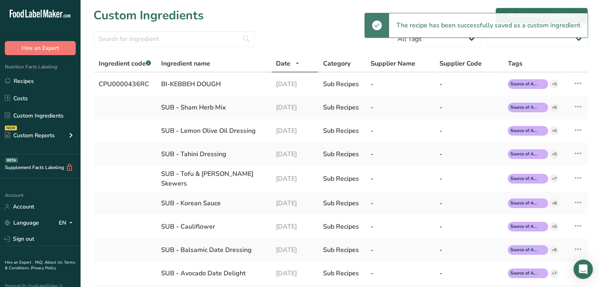
select select "30"
click at [49, 78] on link "Recipes" at bounding box center [40, 80] width 81 height 15
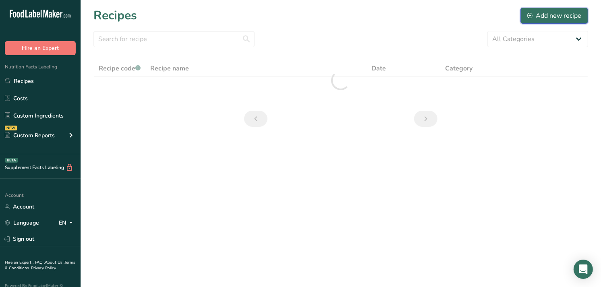
click at [557, 13] on div "Add new recipe" at bounding box center [554, 16] width 54 height 10
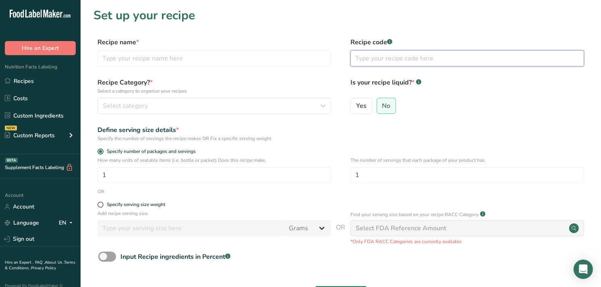
click at [373, 52] on input "text" at bounding box center [467, 58] width 234 height 16
paste input "CPU0000724RC"
type input "CPU0000724RC"
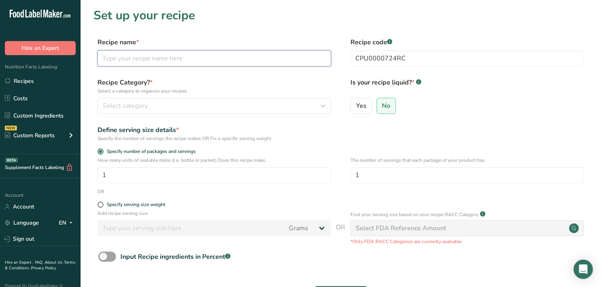
drag, startPoint x: 126, startPoint y: 60, endPoint x: 129, endPoint y: 90, distance: 29.6
click at [126, 60] on input "text" at bounding box center [214, 58] width 234 height 16
paste input "BI-KEBBEH OPEN SPECIAL (SUB) (PCS)"
type input "BI-KEBBEH OPEN SPECIAL (SUB) (PCS)"
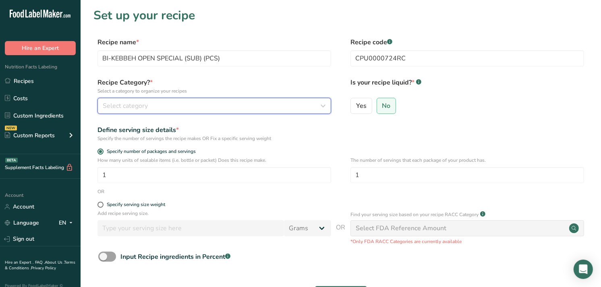
click at [132, 98] on button "Select category" at bounding box center [214, 106] width 234 height 16
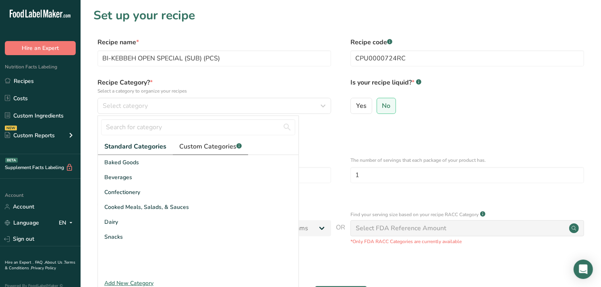
click at [187, 149] on span "Custom Categories .a-a{fill:#347362;}.b-a{fill:#fff;}" at bounding box center [210, 147] width 62 height 10
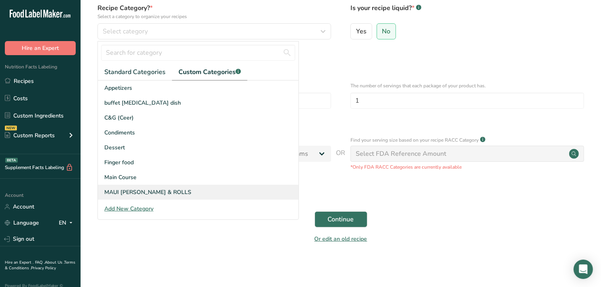
scroll to position [118, 0]
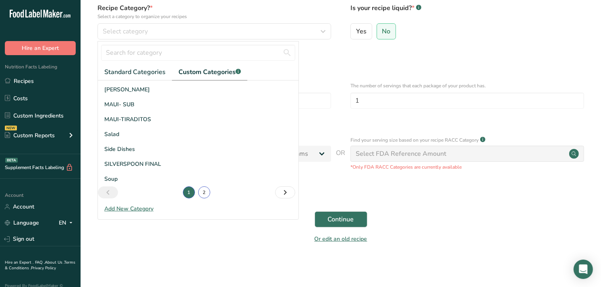
click at [202, 195] on link "2" at bounding box center [204, 192] width 12 height 12
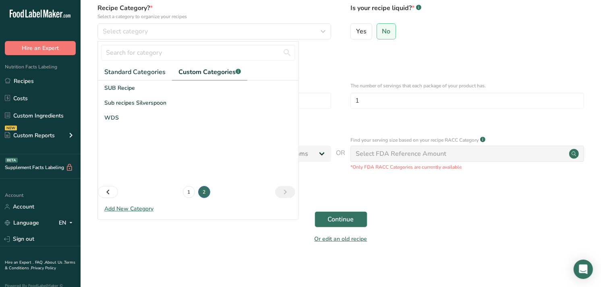
scroll to position [0, 0]
click at [157, 87] on div "SUB Recipe" at bounding box center [198, 88] width 201 height 15
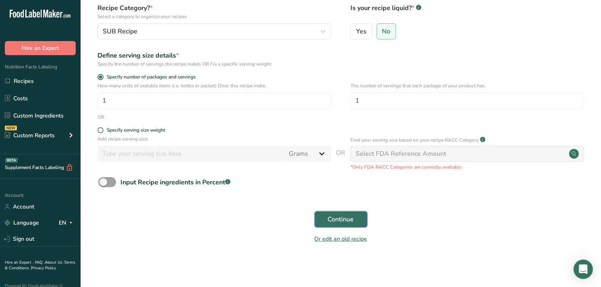
click at [327, 218] on button "Continue" at bounding box center [341, 219] width 53 height 16
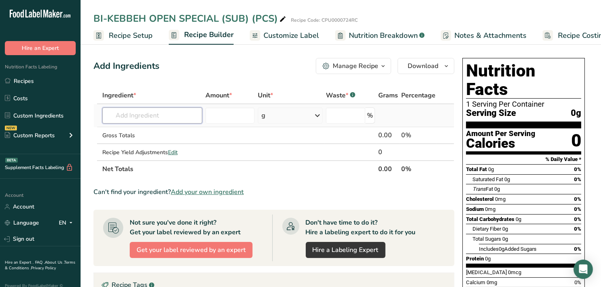
click at [152, 116] on input "text" at bounding box center [152, 116] width 100 height 16
click at [121, 115] on input "436" at bounding box center [152, 116] width 100 height 16
type input "4"
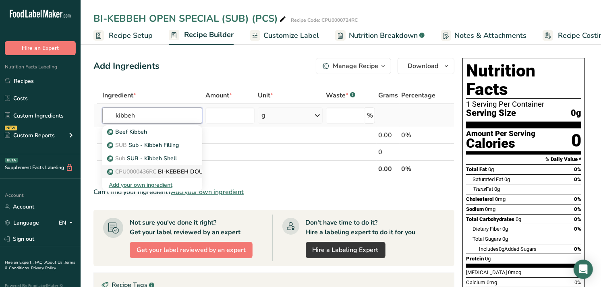
type input "kibbeh"
click at [185, 170] on p "CPU0000436RC BI-KEBBEH DOUGH" at bounding box center [160, 172] width 103 height 8
type input "BI-KEBBEH DOUGH"
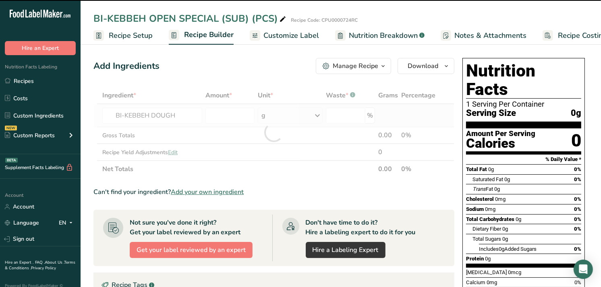
type input "0"
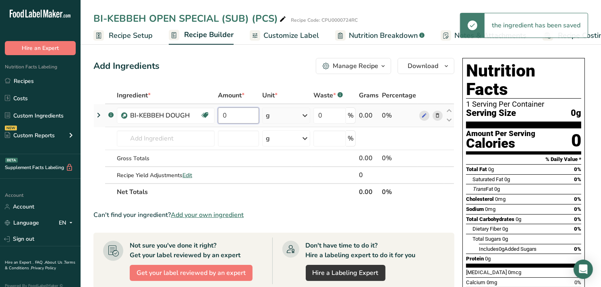
click at [222, 117] on input "0" at bounding box center [238, 116] width 41 height 16
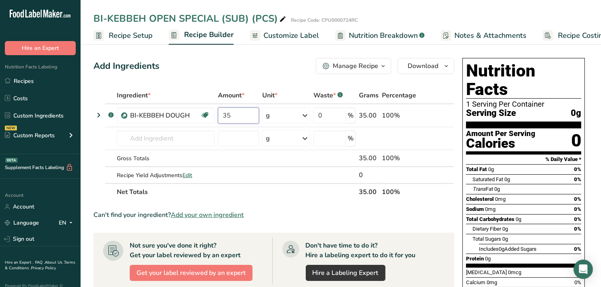
type input "35"
click at [276, 65] on div "Add Ingredients Manage Recipe Delete Recipe Duplicate Recipe Scale Recipe Save …" at bounding box center [273, 66] width 361 height 16
click at [367, 62] on div "Manage Recipe" at bounding box center [356, 66] width 46 height 10
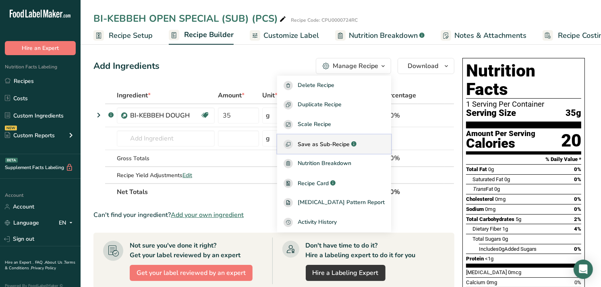
click at [350, 145] on span "Save as Sub-Recipe" at bounding box center [324, 144] width 52 height 8
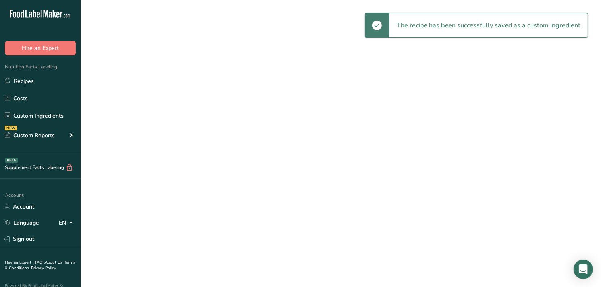
select select "30"
